Goal: Transaction & Acquisition: Purchase product/service

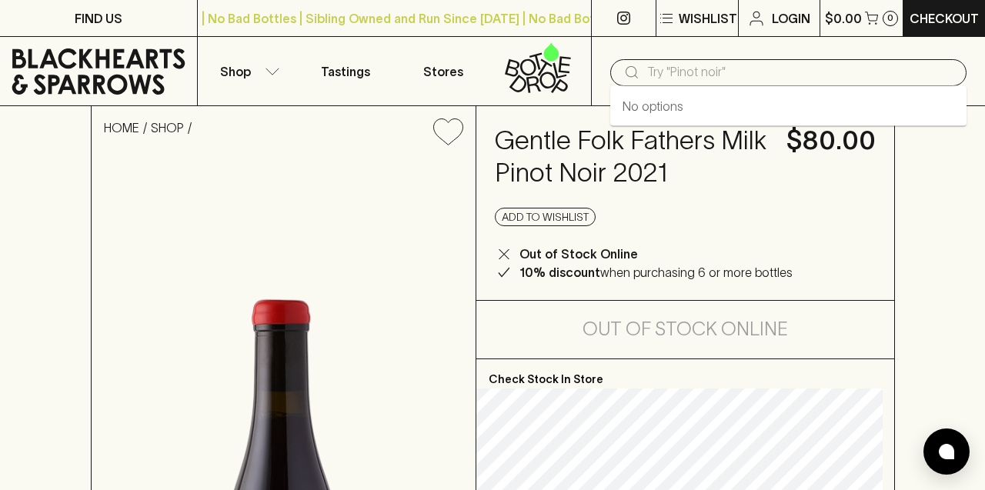
click at [672, 76] on input "text" at bounding box center [800, 72] width 307 height 25
type input "range"
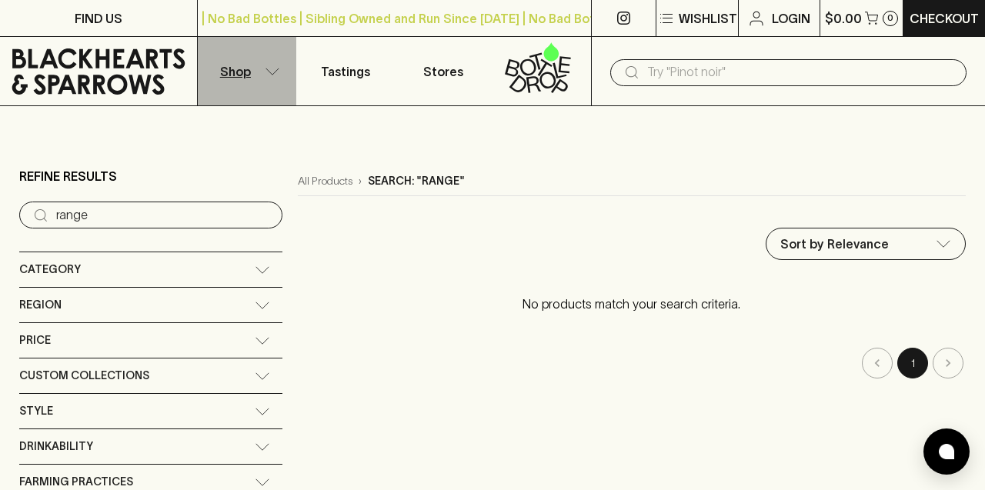
click at [272, 69] on icon "button" at bounding box center [272, 72] width 15 height 8
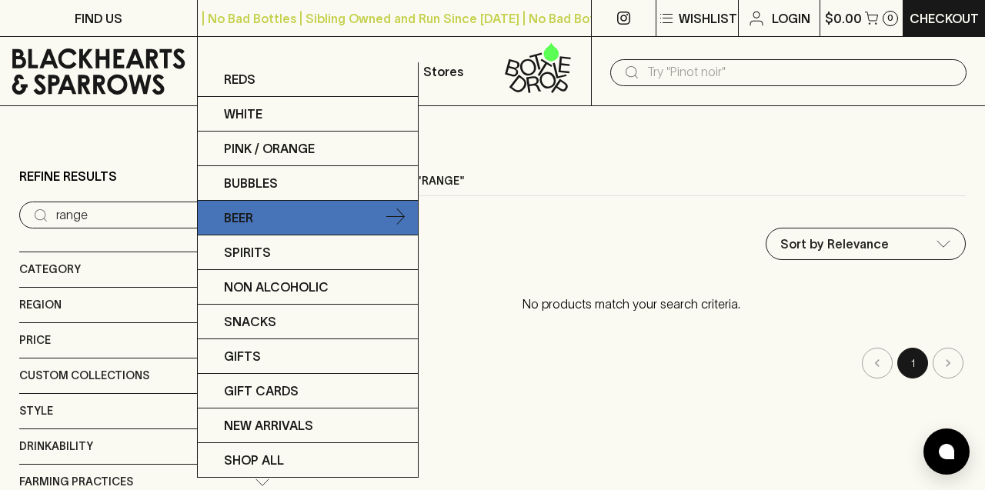
click at [252, 209] on p "Beer" at bounding box center [238, 218] width 29 height 18
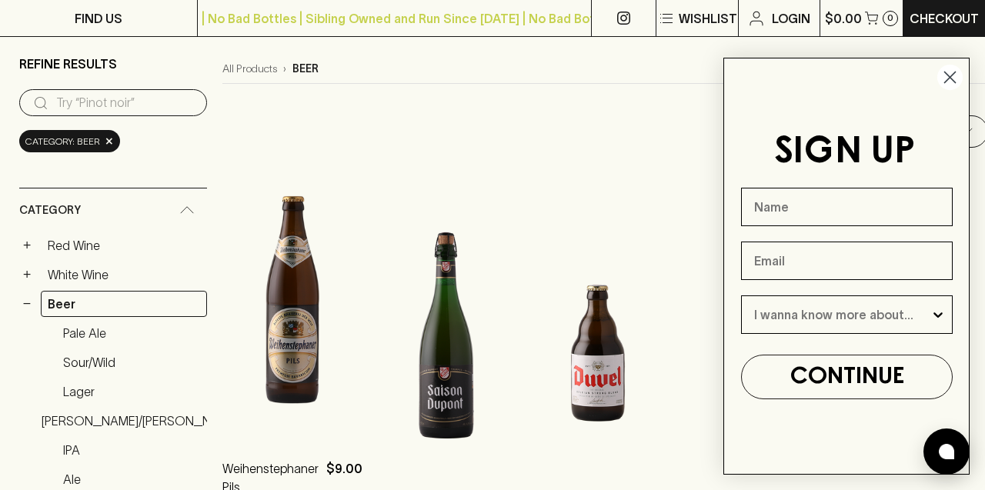
scroll to position [135, 0]
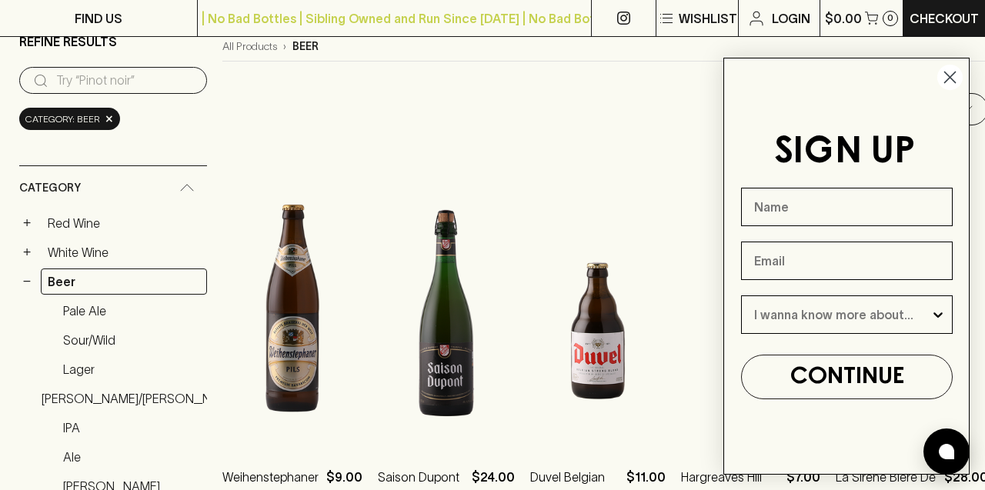
click at [954, 70] on circle "Close dialog" at bounding box center [950, 77] width 25 height 25
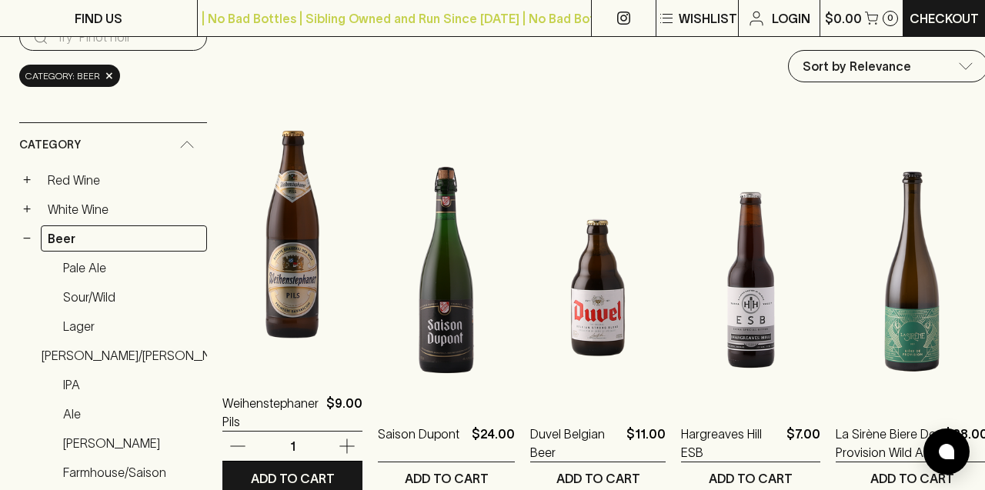
scroll to position [181, 0]
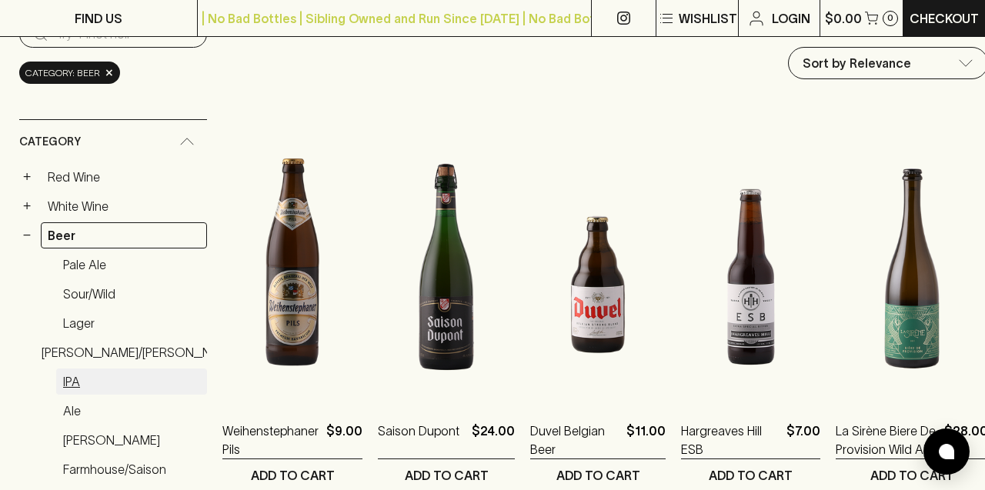
click at [72, 379] on link "IPA" at bounding box center [131, 382] width 151 height 26
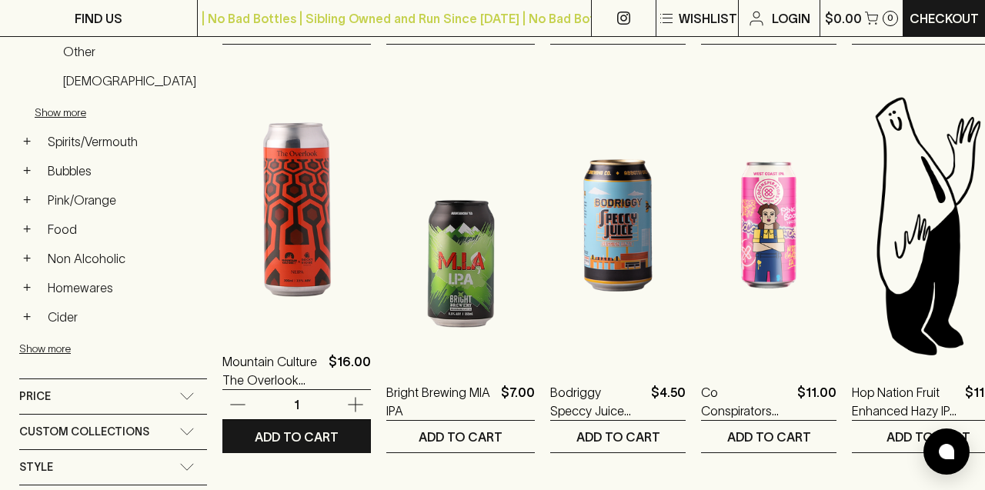
scroll to position [610, 0]
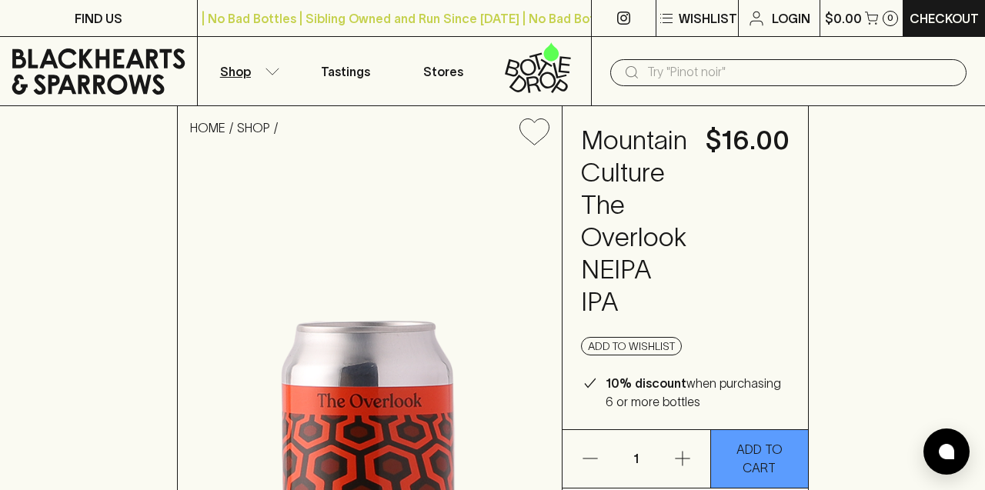
click at [270, 69] on icon "button" at bounding box center [272, 72] width 15 height 8
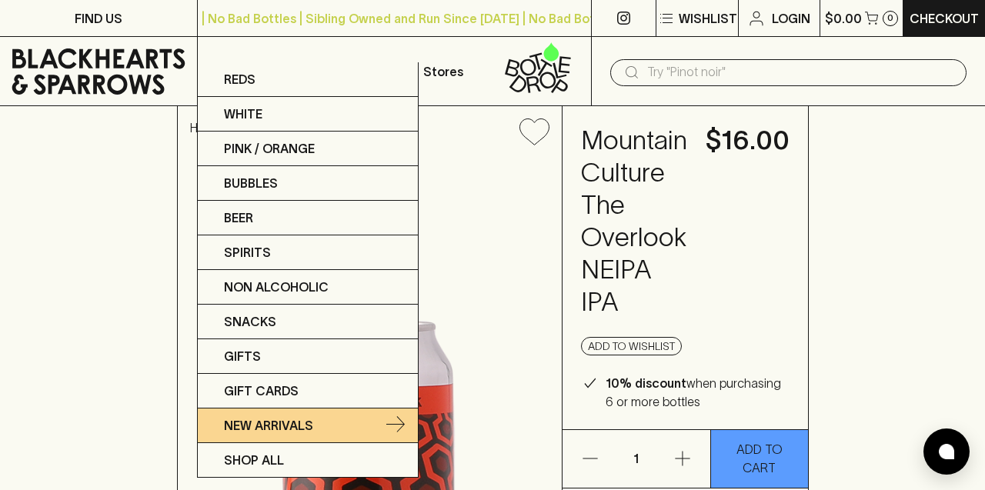
click at [256, 427] on p "New Arrivals" at bounding box center [268, 426] width 89 height 18
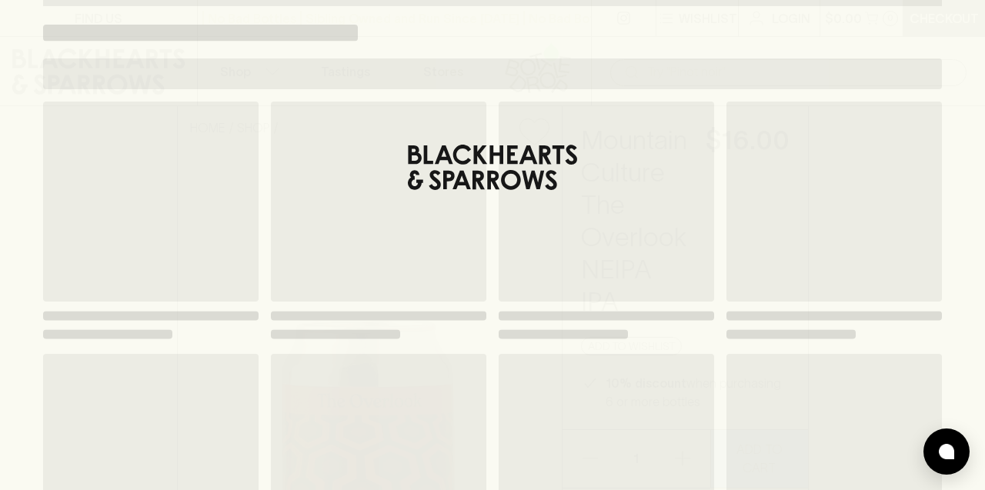
scroll to position [76, 0]
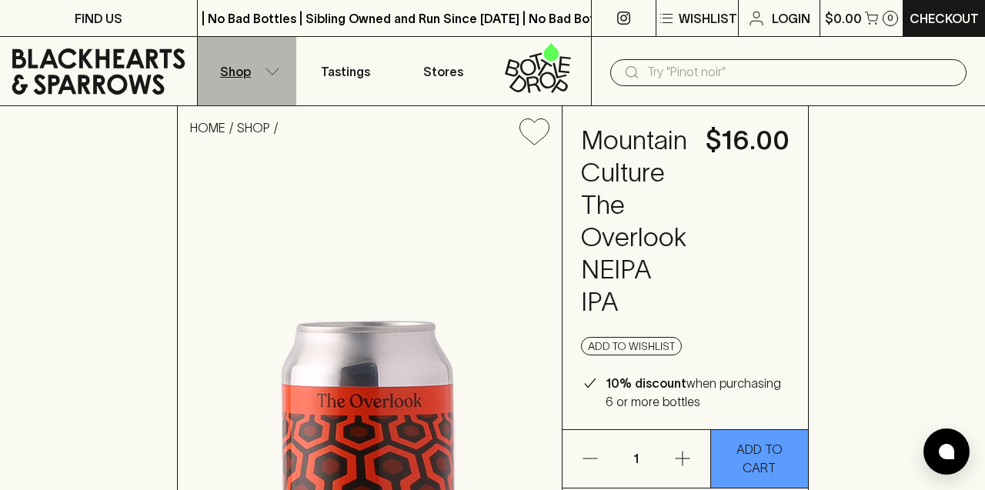
click at [269, 69] on icon "button" at bounding box center [272, 72] width 15 height 8
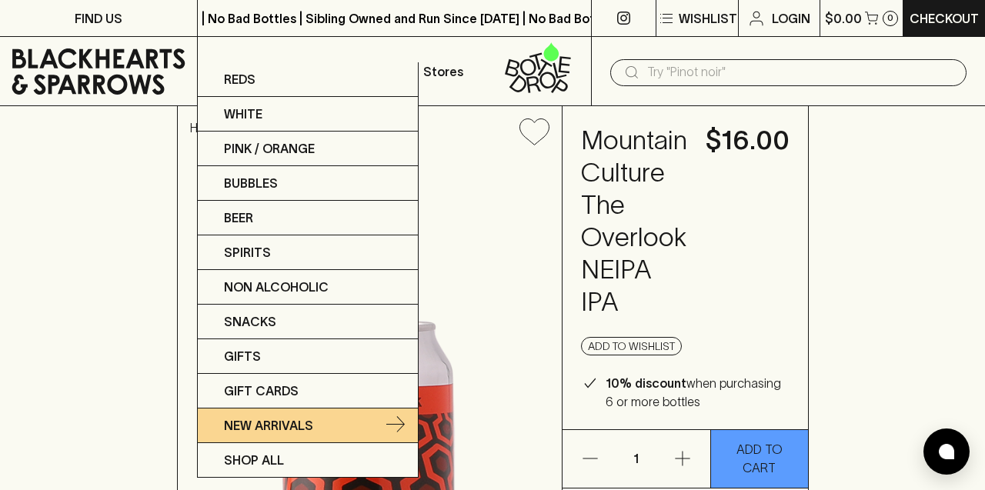
click at [271, 428] on p "New Arrivals" at bounding box center [268, 426] width 89 height 18
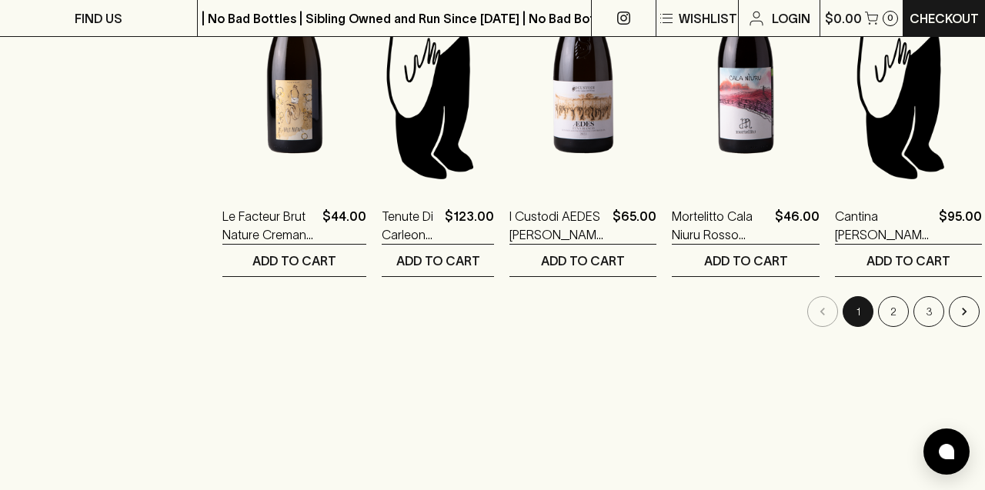
scroll to position [1531, 0]
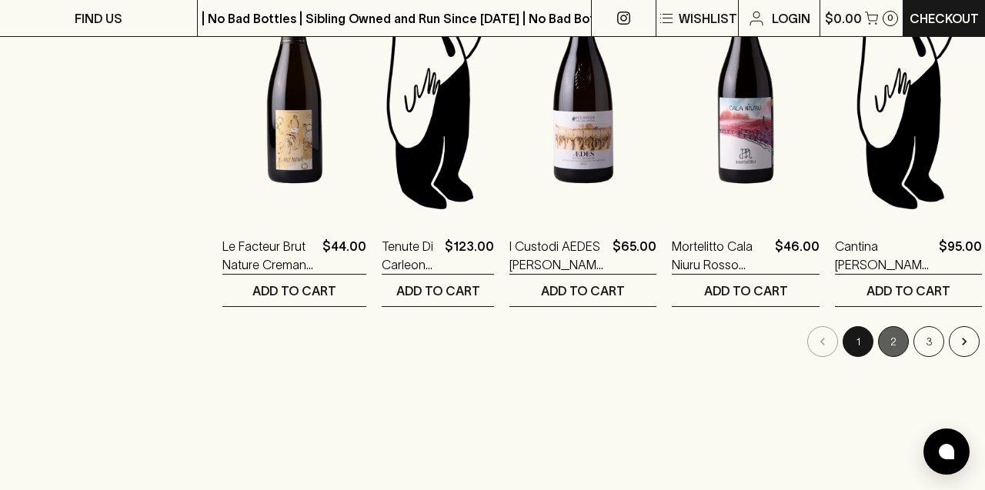
click at [878, 341] on button "2" at bounding box center [893, 341] width 31 height 31
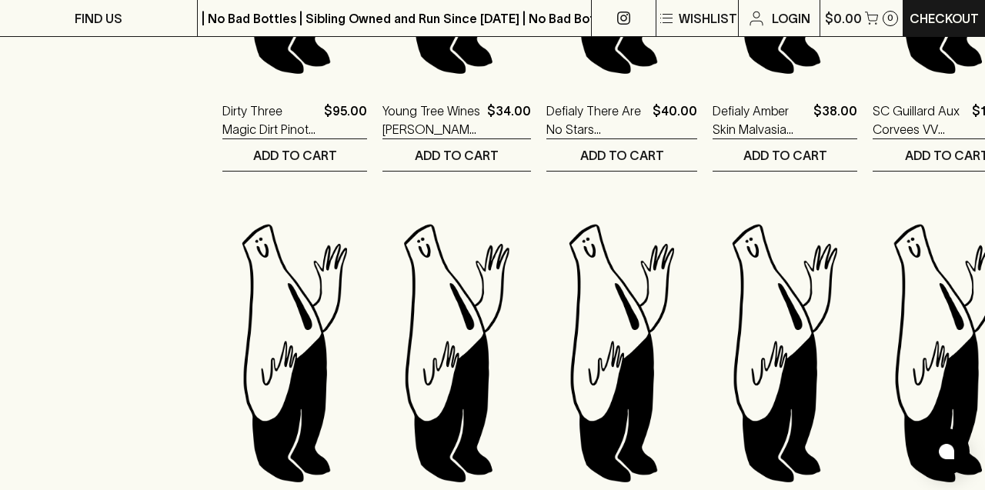
scroll to position [1448, 0]
